Goal: Information Seeking & Learning: Learn about a topic

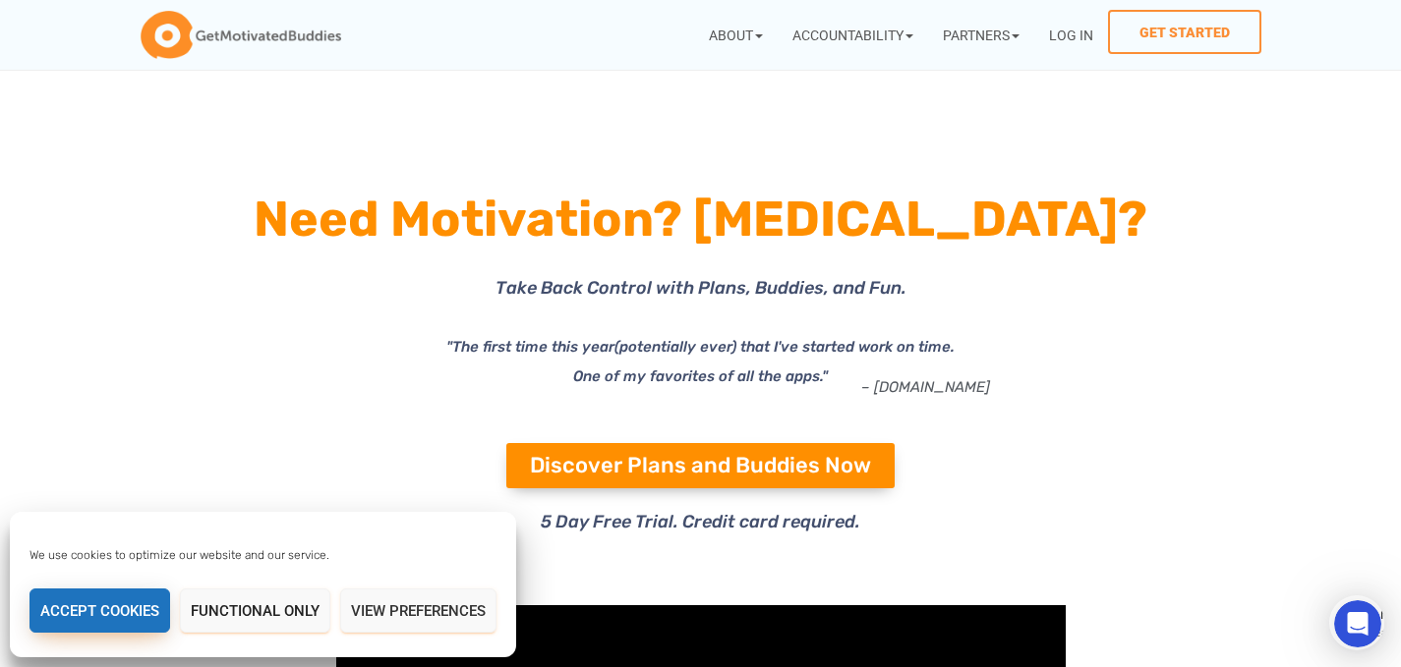
click at [95, 607] on button "Accept cookies" at bounding box center [99, 611] width 141 height 44
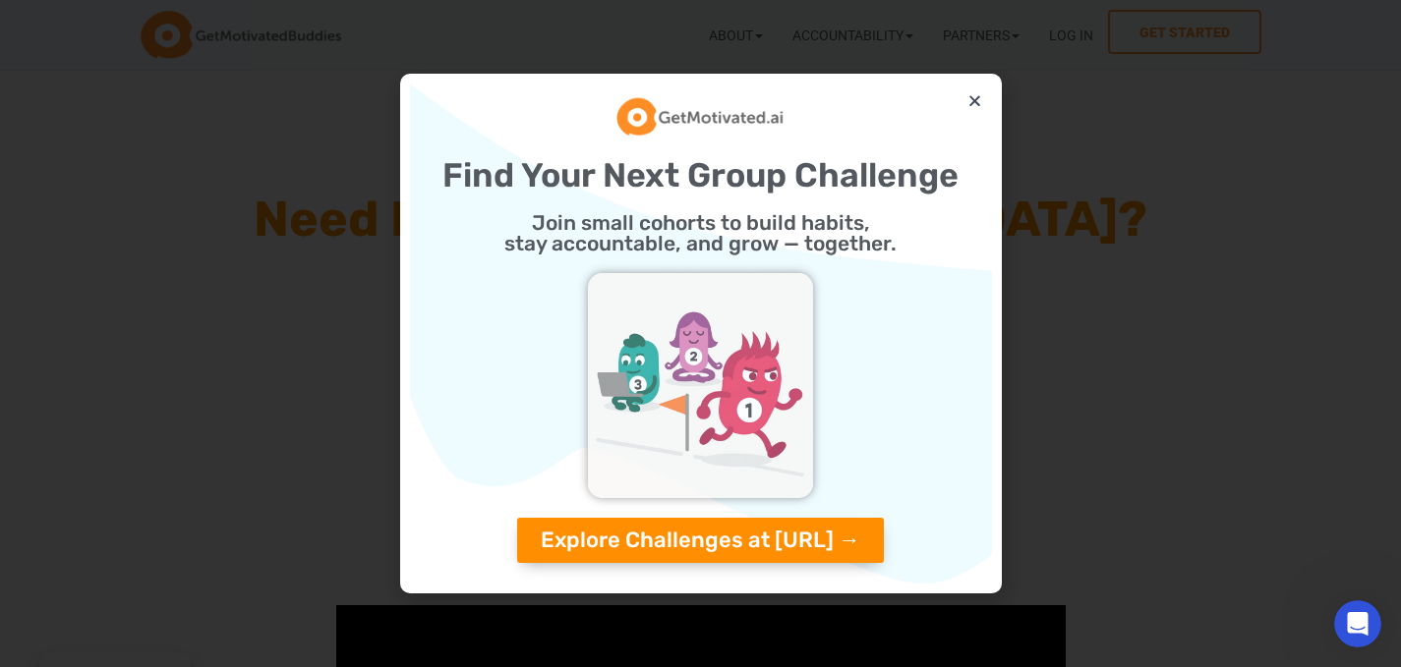
scroll to position [4, 0]
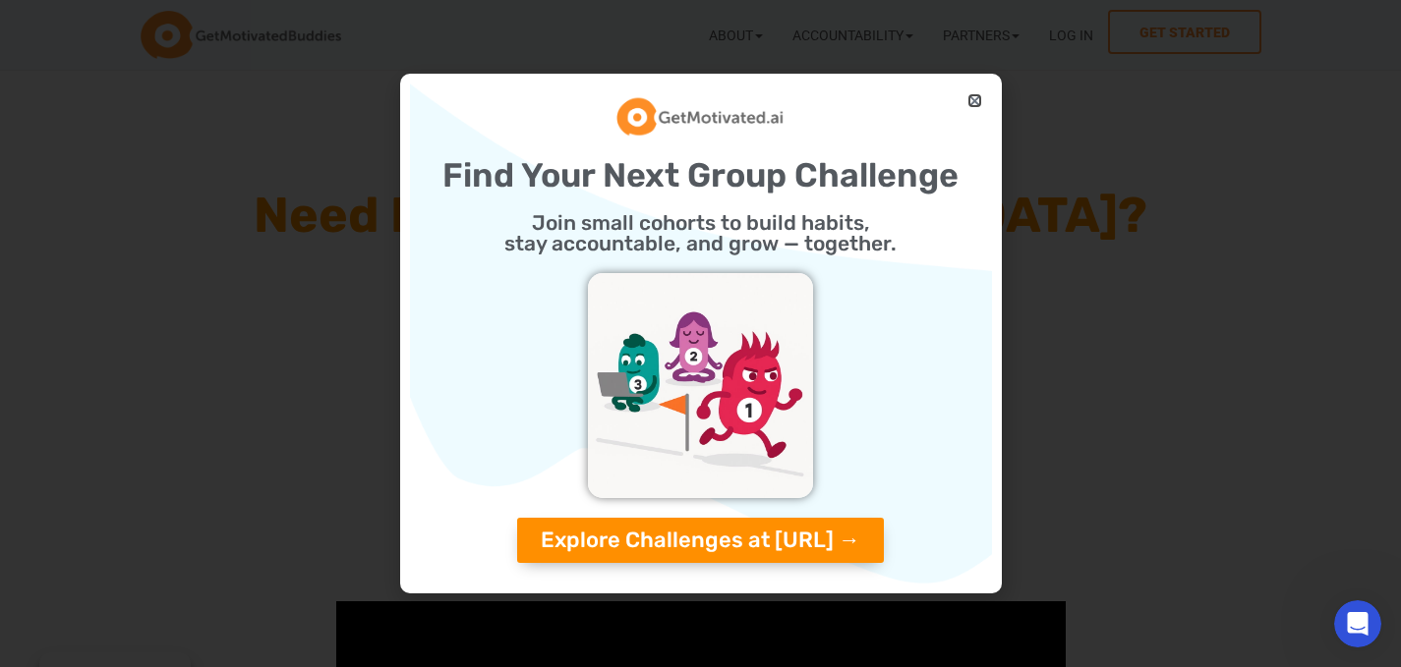
click at [973, 98] on icon "Close" at bounding box center [974, 100] width 15 height 15
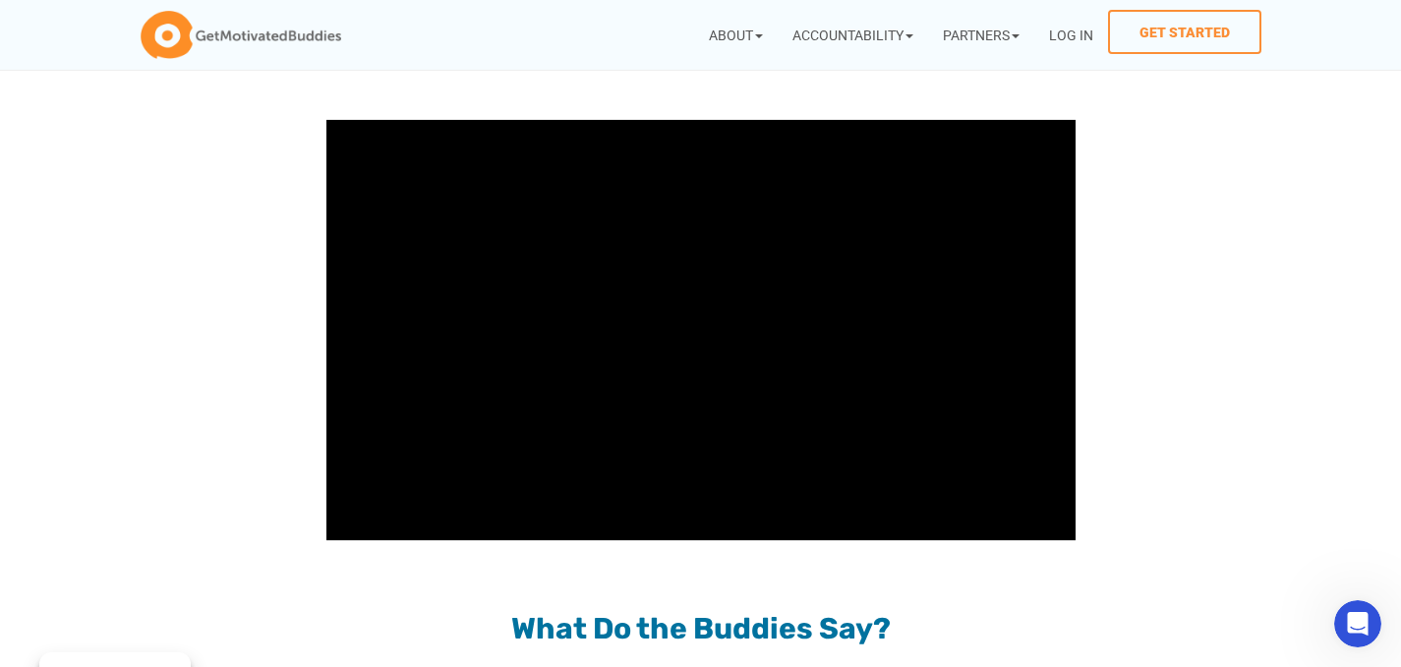
scroll to position [1655, 0]
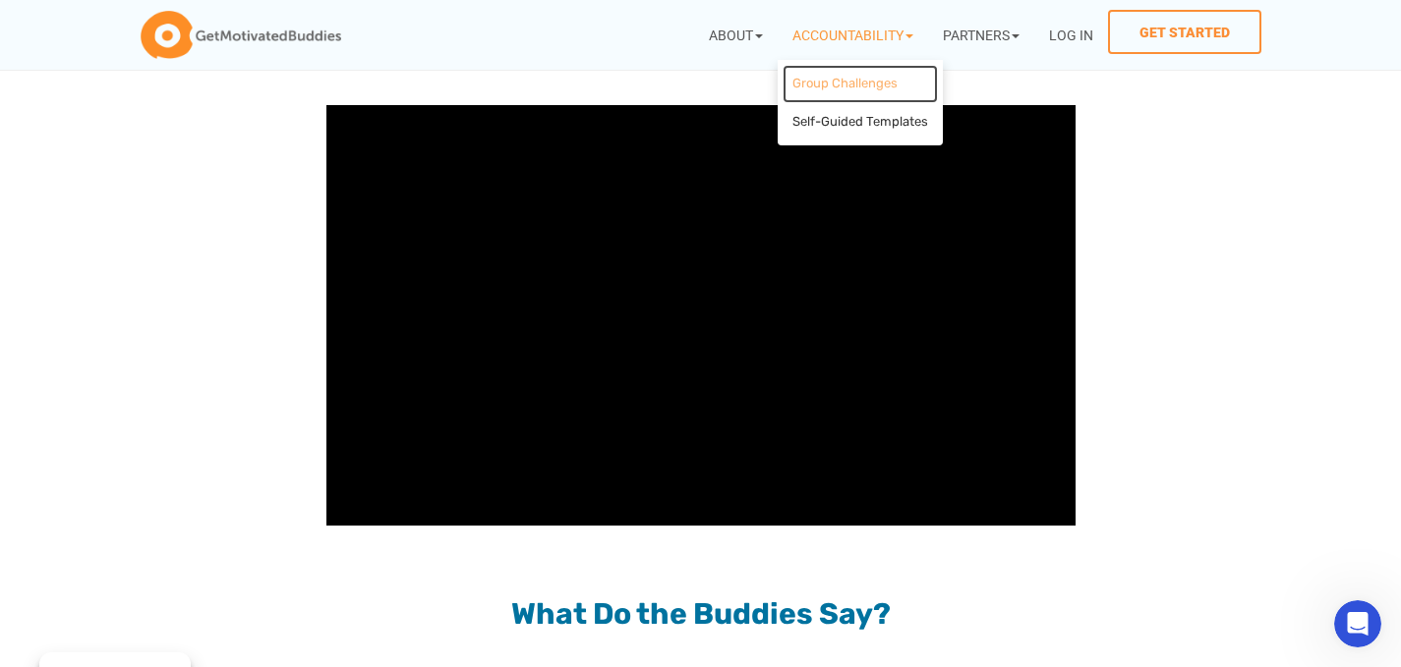
click at [827, 86] on link "Group Challenges" at bounding box center [859, 84] width 155 height 38
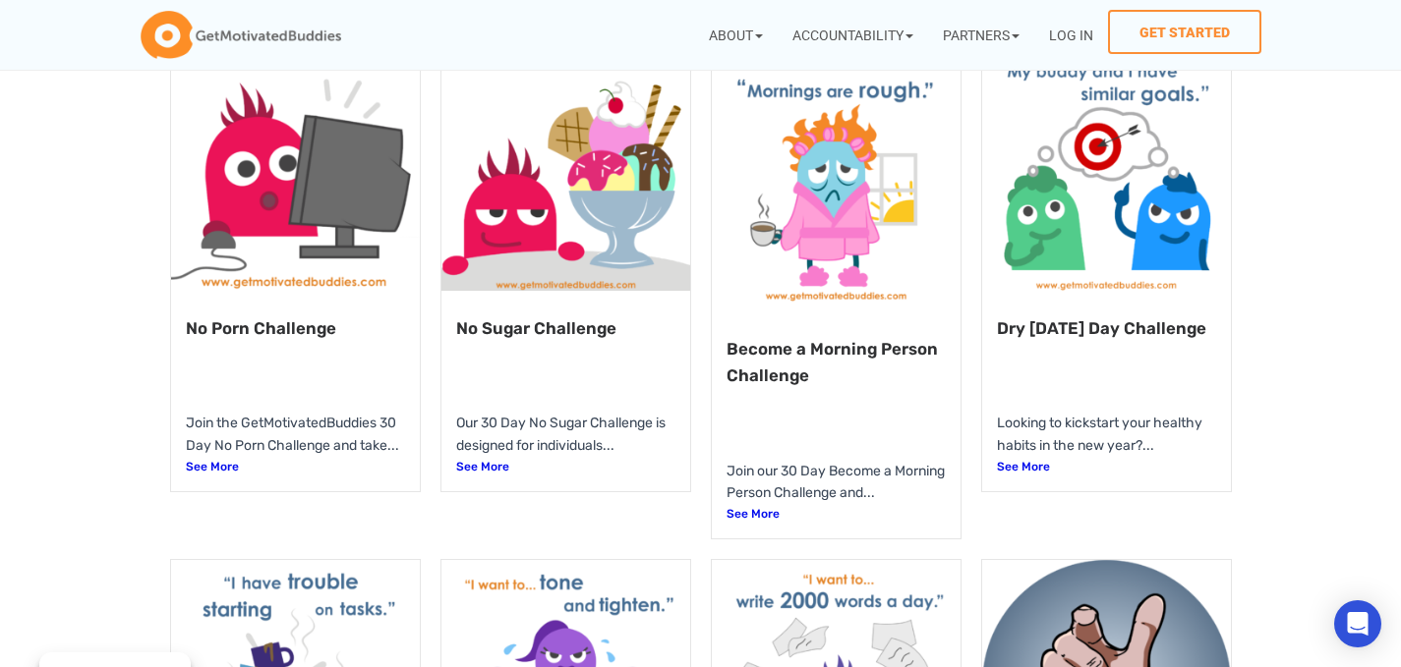
scroll to position [904, 0]
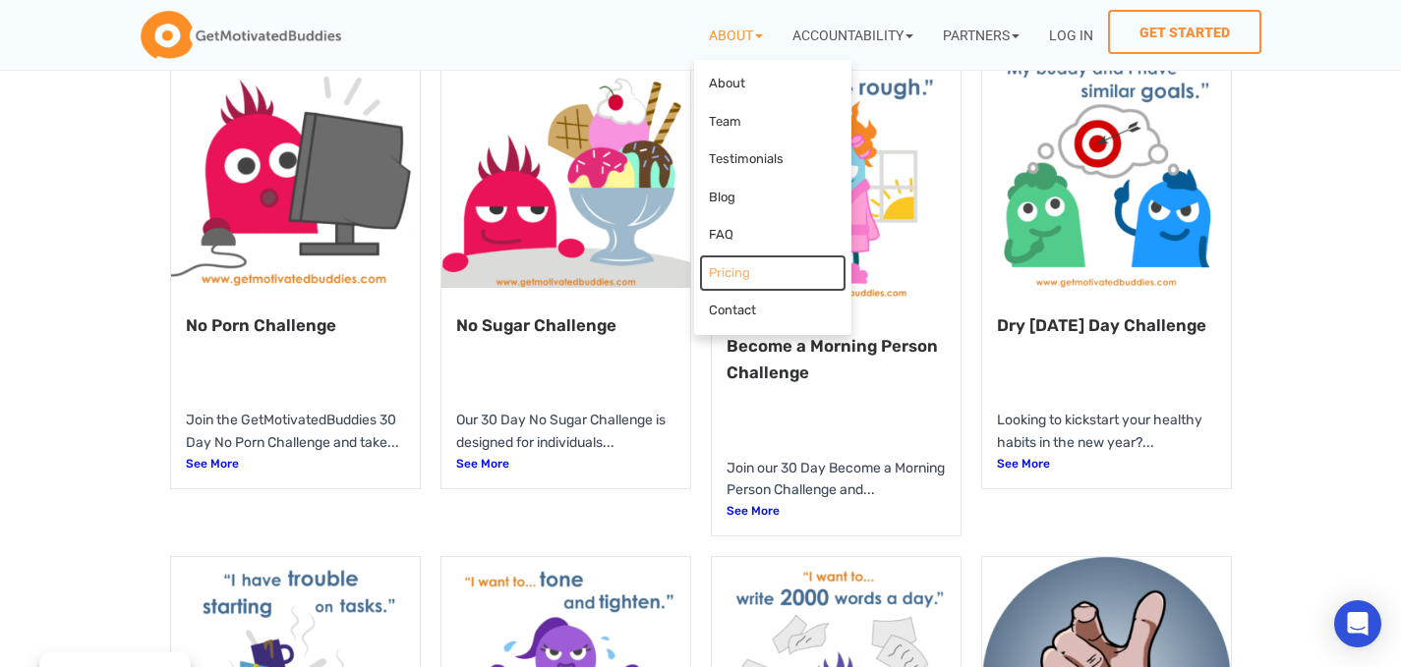
click at [831, 286] on link "Pricing" at bounding box center [772, 274] width 147 height 38
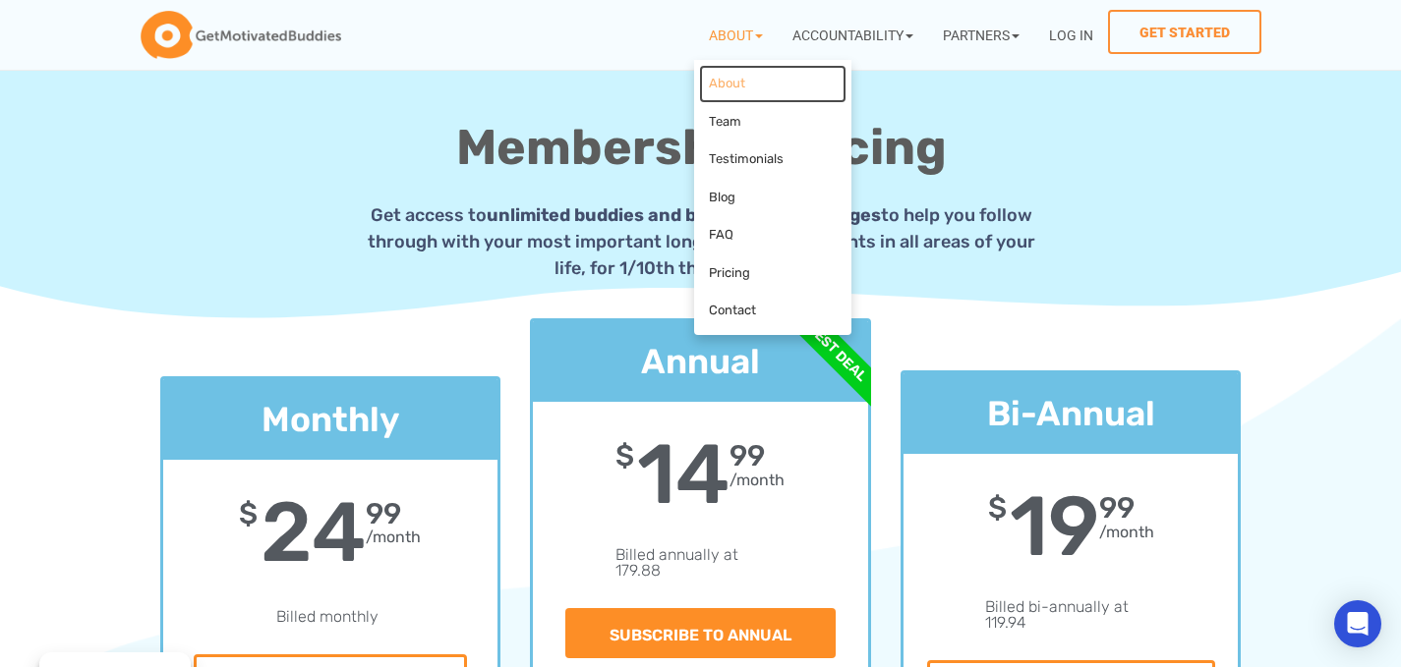
click at [720, 83] on link "About" at bounding box center [772, 84] width 147 height 38
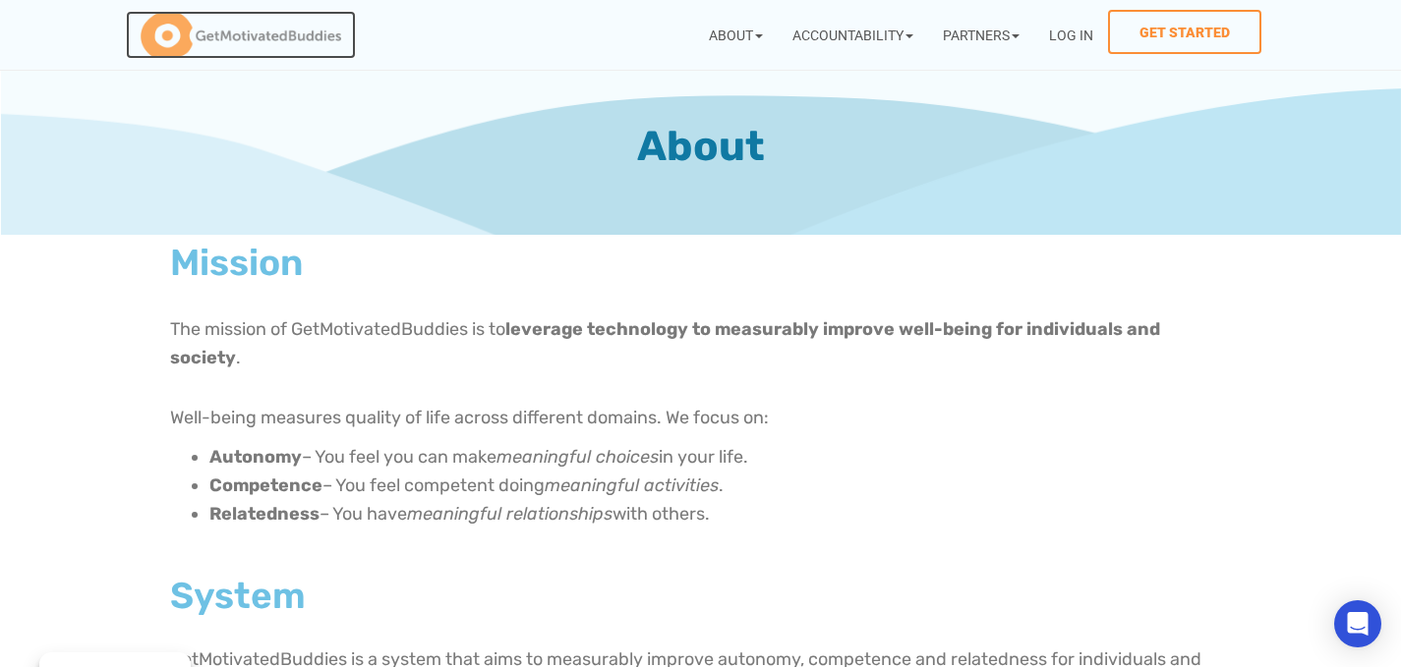
click at [194, 34] on img at bounding box center [241, 35] width 201 height 49
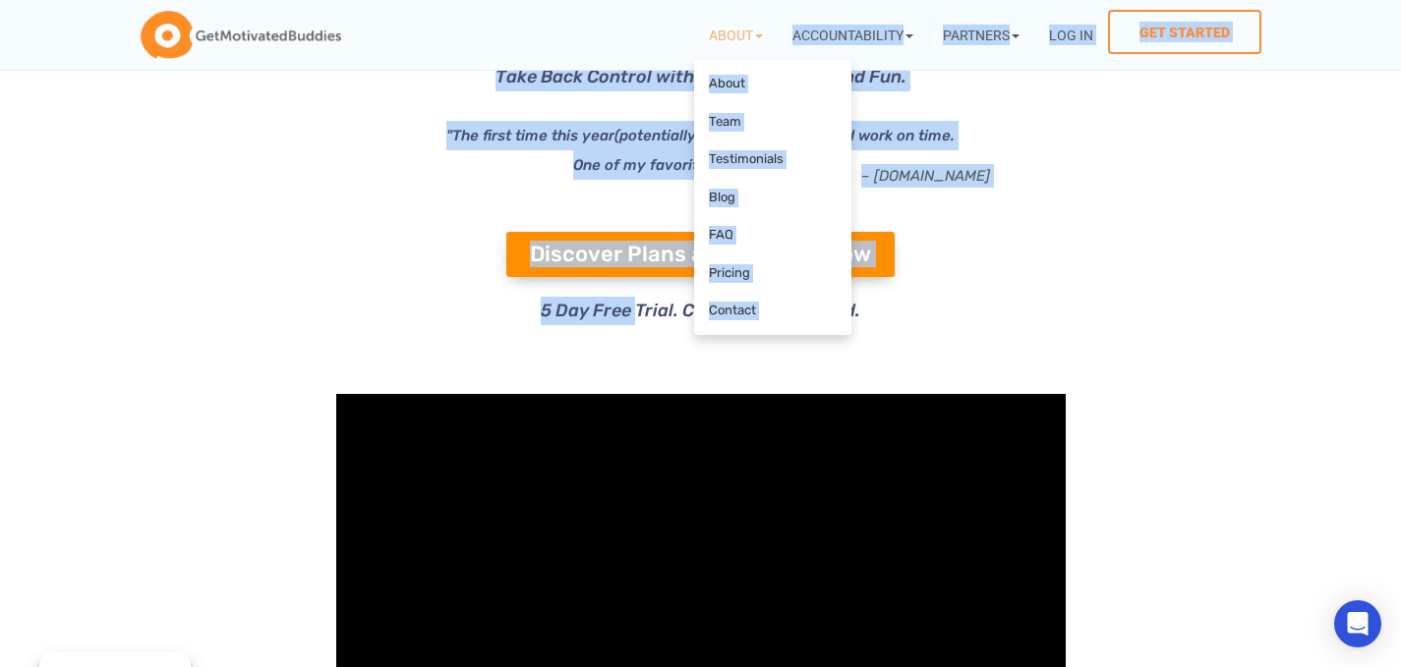
click at [885, 329] on icon at bounding box center [979, 307] width 430 height 260
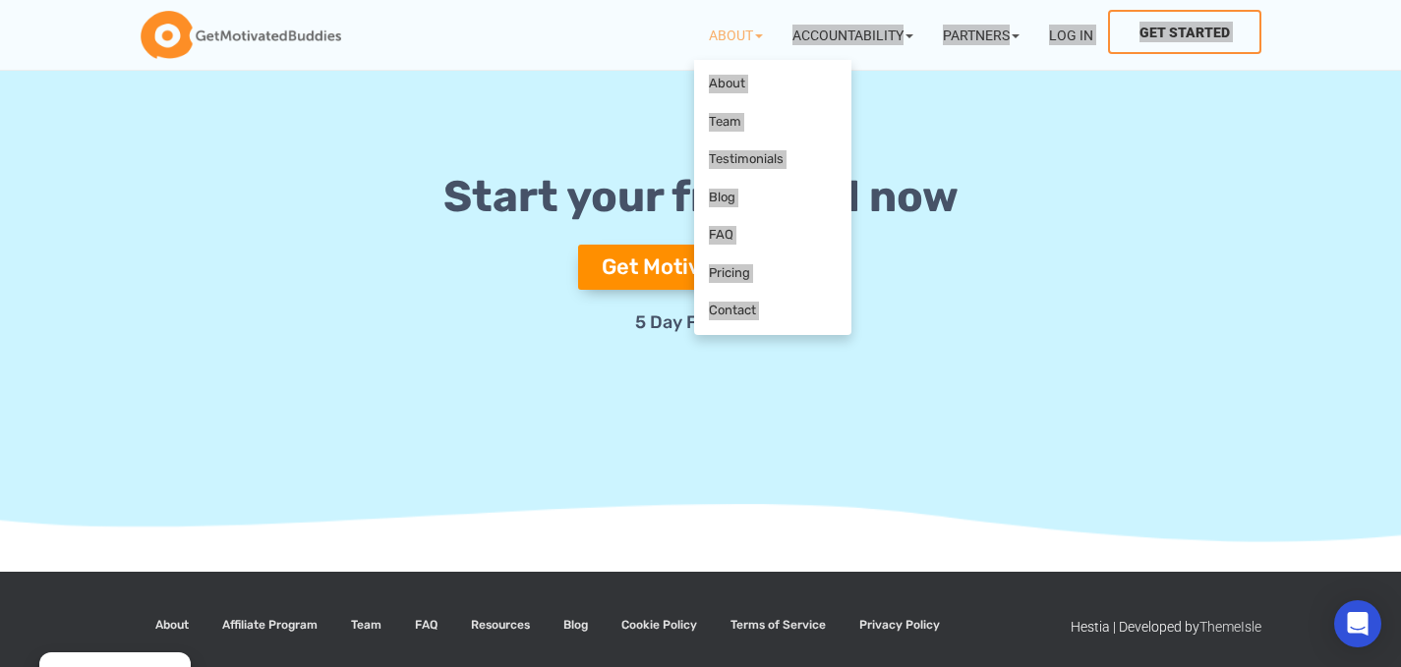
scroll to position [7319, 0]
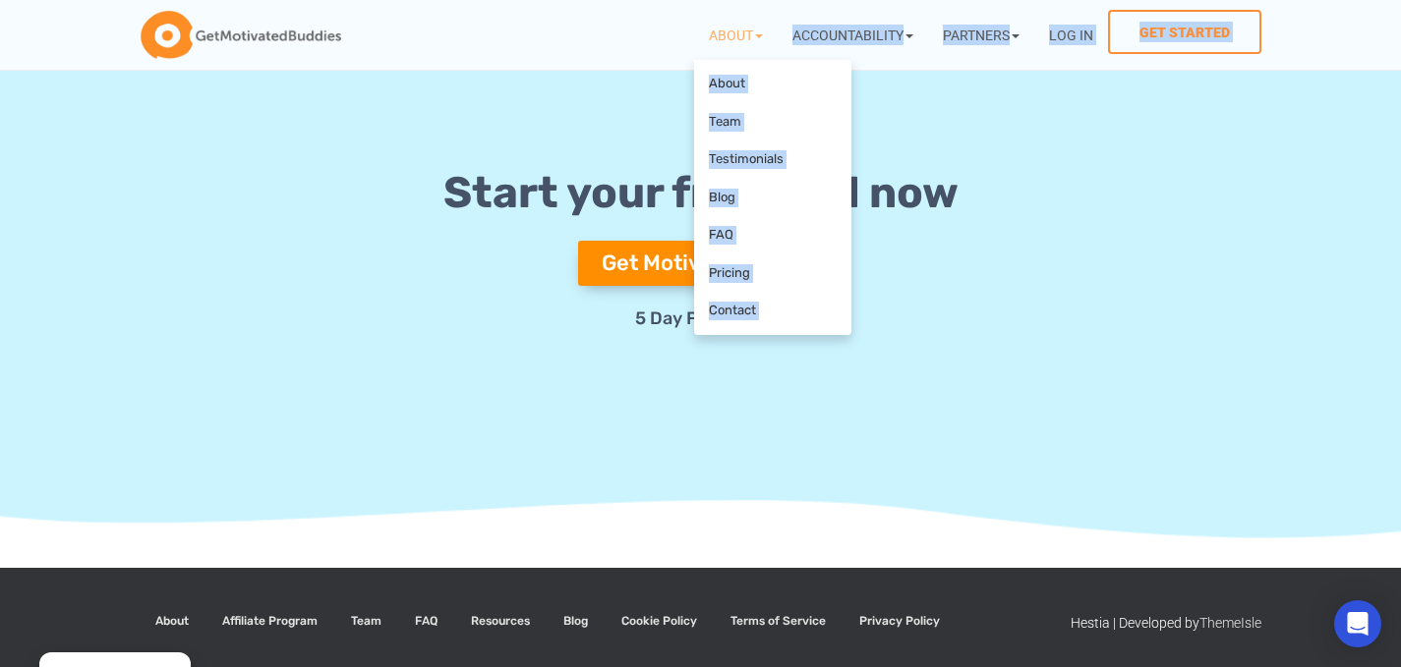
click at [1023, 394] on icon at bounding box center [979, 307] width 430 height 260
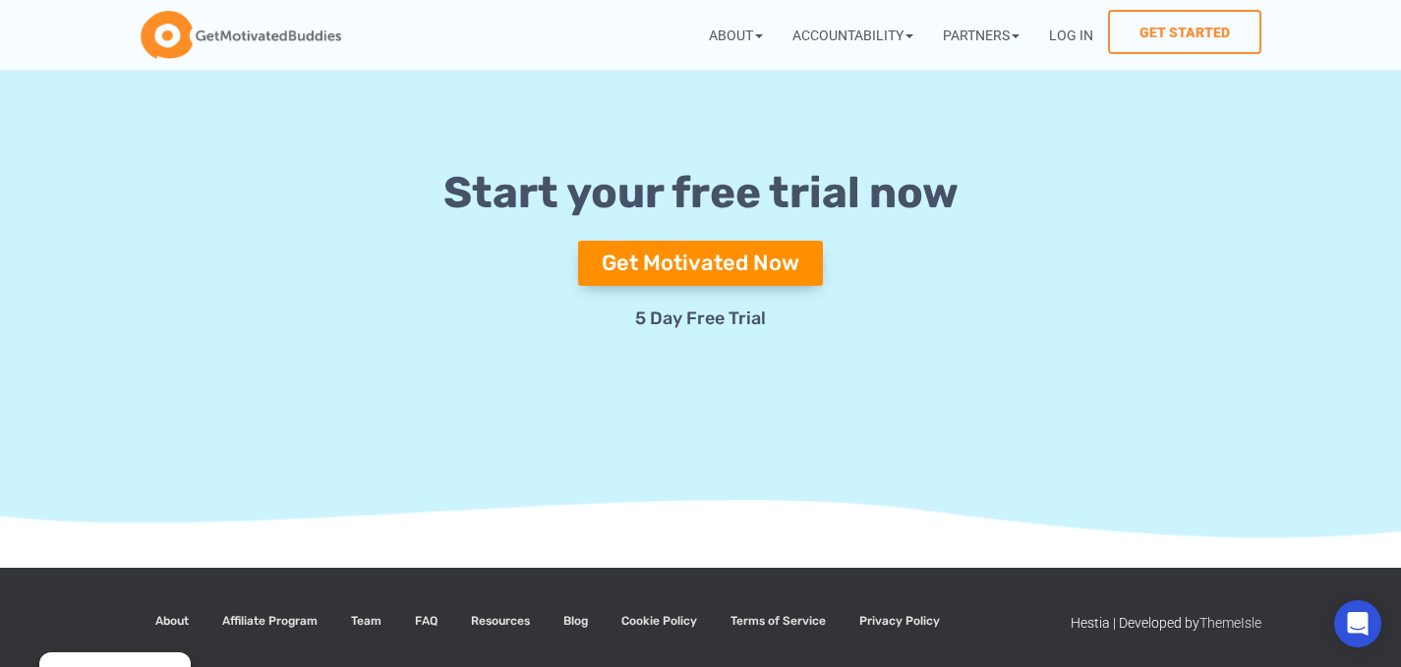
click at [684, 456] on section "Start your free trial now Get Motivated Now 5 Day Free Trial" at bounding box center [700, 249] width 1401 height 580
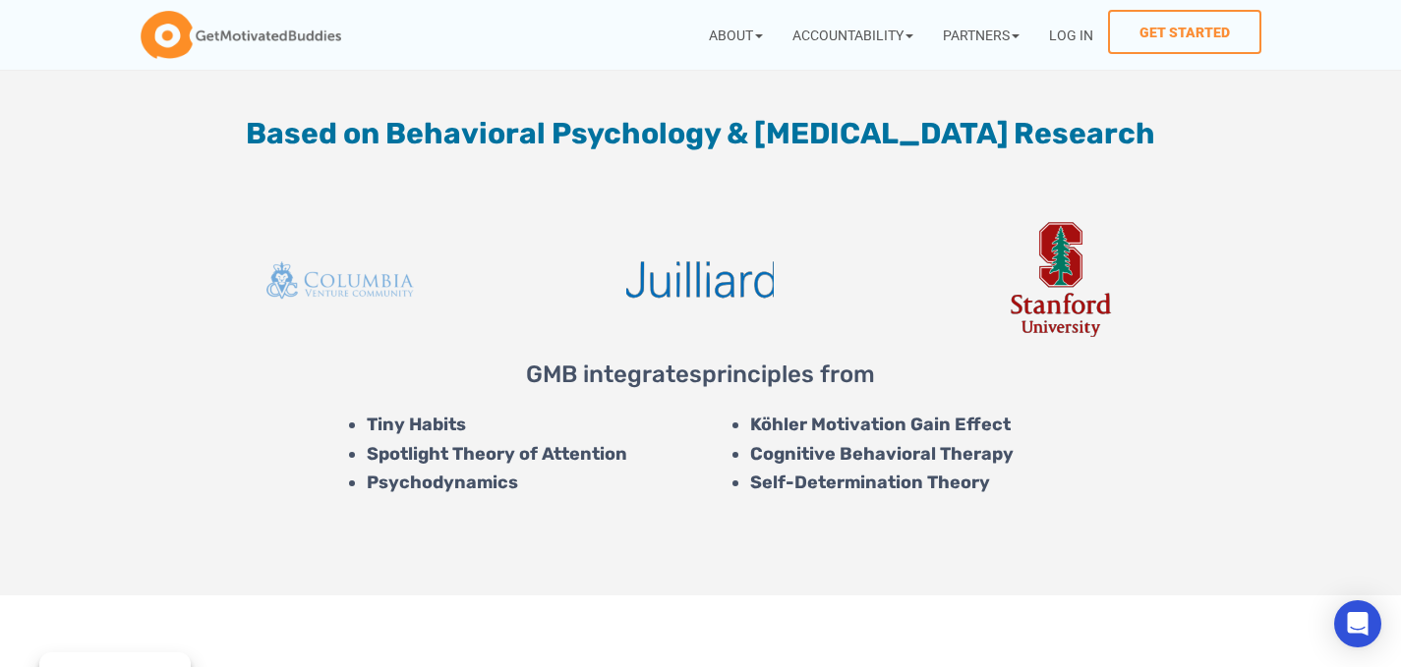
scroll to position [5116, 0]
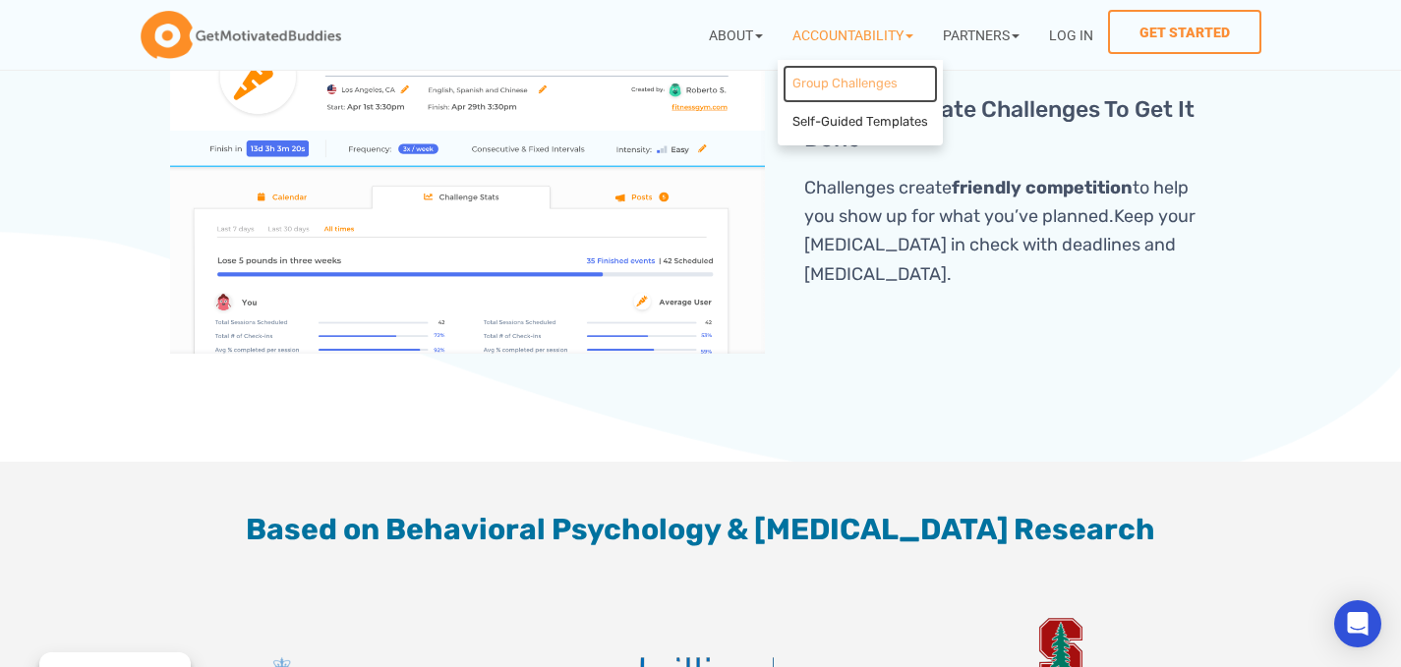
click at [826, 81] on link "Group Challenges" at bounding box center [859, 84] width 155 height 38
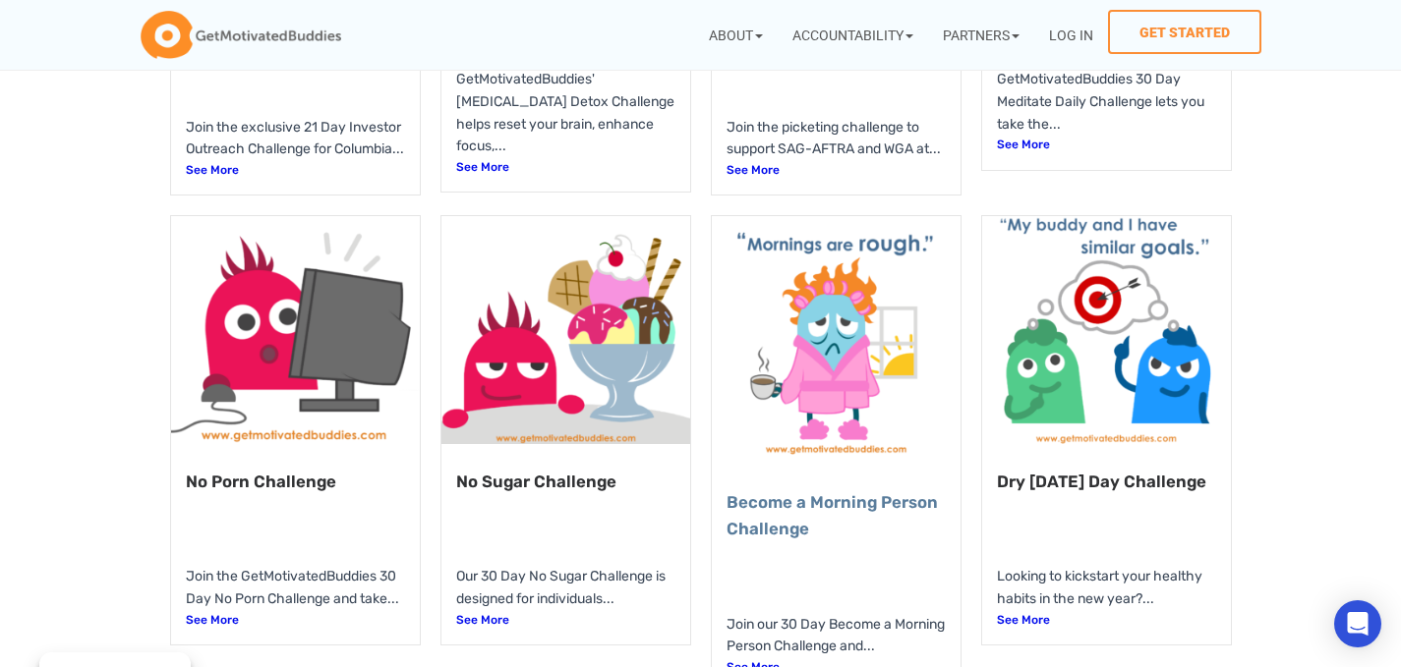
scroll to position [831, 0]
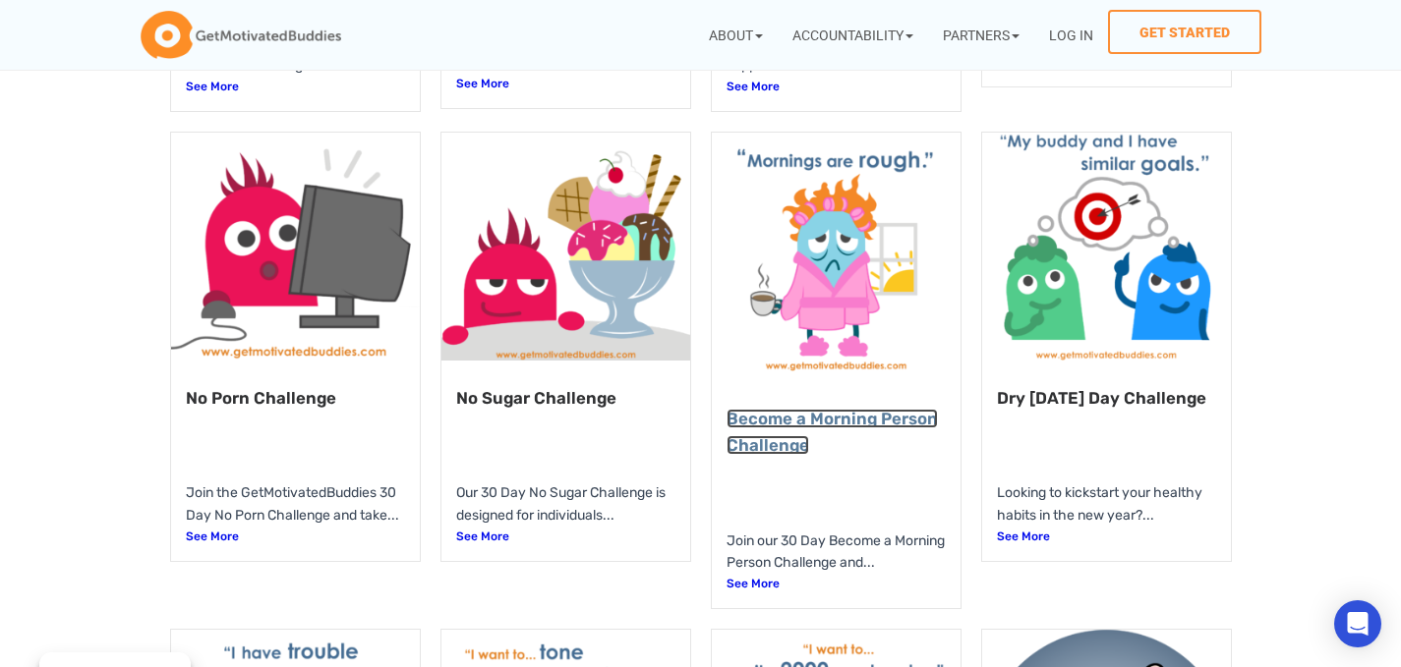
click at [806, 446] on link "Become a Morning Person Challenge" at bounding box center [831, 432] width 211 height 46
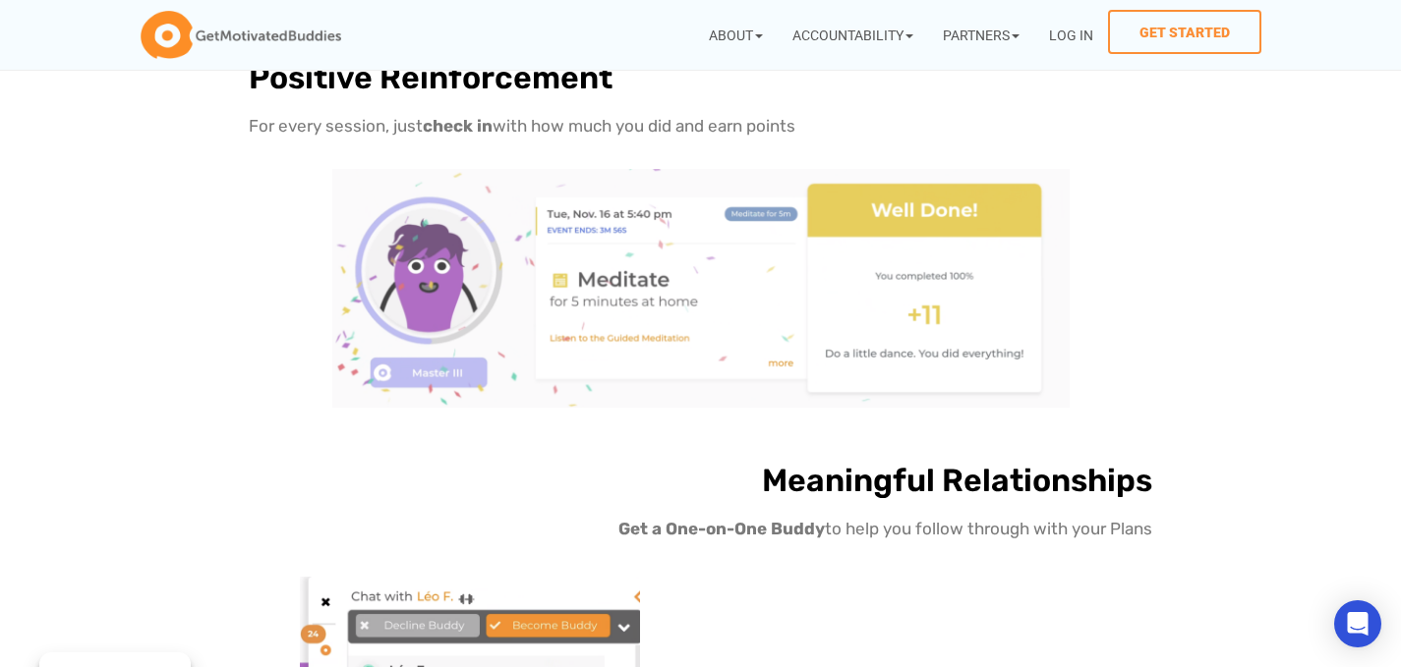
scroll to position [3204, 0]
